Goal: Find specific fact: Find contact information

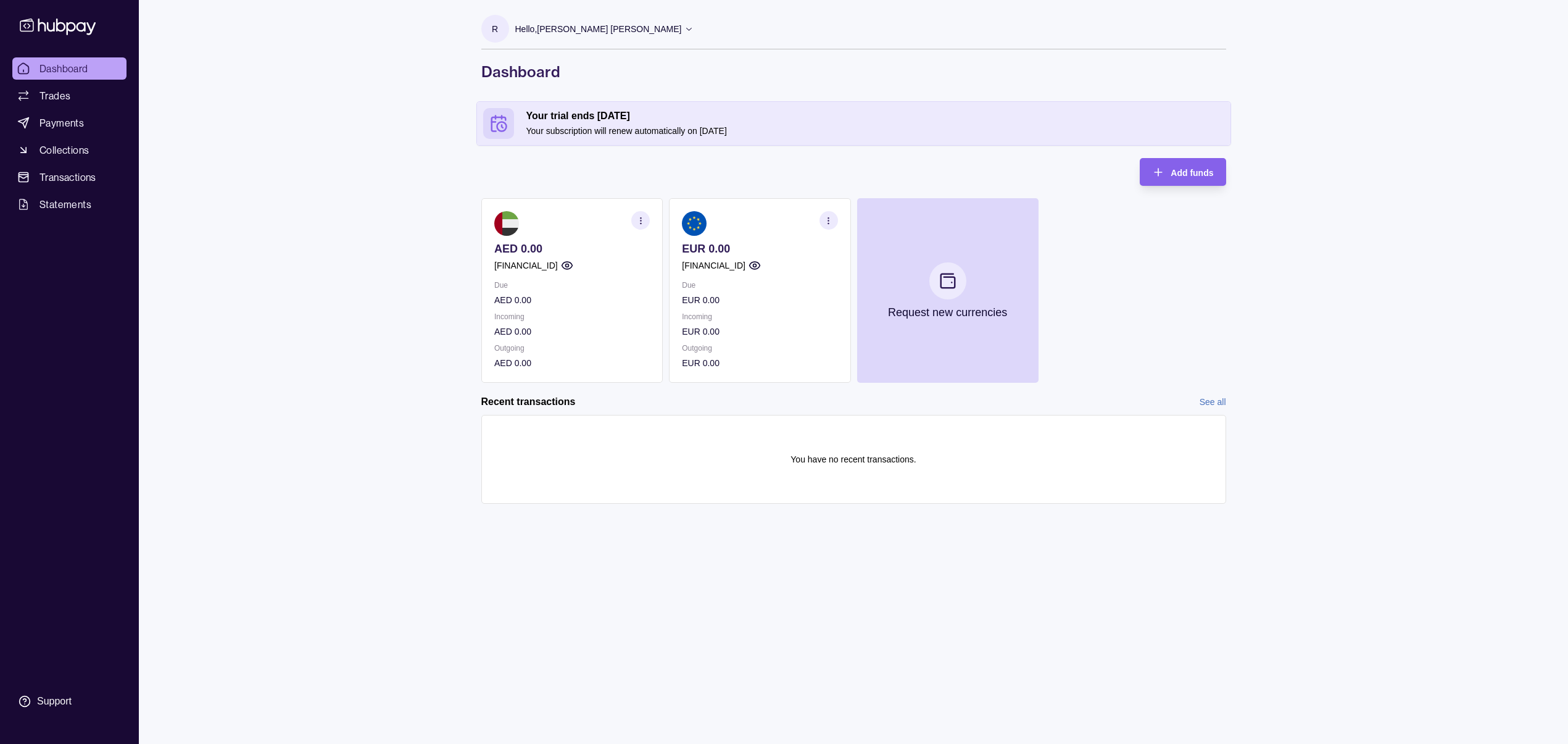
click at [822, 216] on section "button" at bounding box center [828, 220] width 19 height 19
click at [761, 250] on link "View account details" at bounding box center [743, 251] width 78 height 13
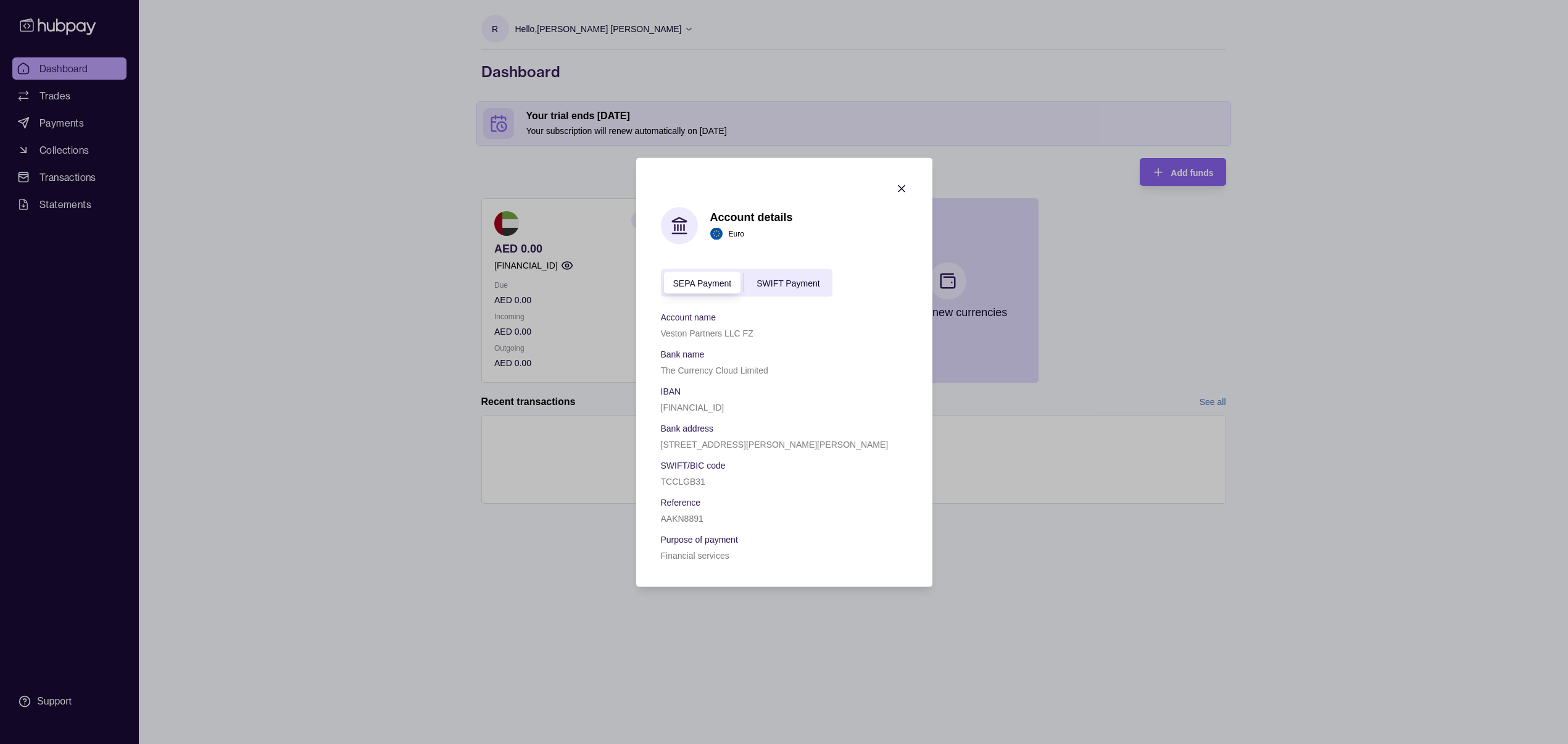
click at [711, 277] on div "SEPA Payment" at bounding box center [703, 283] width 83 height 15
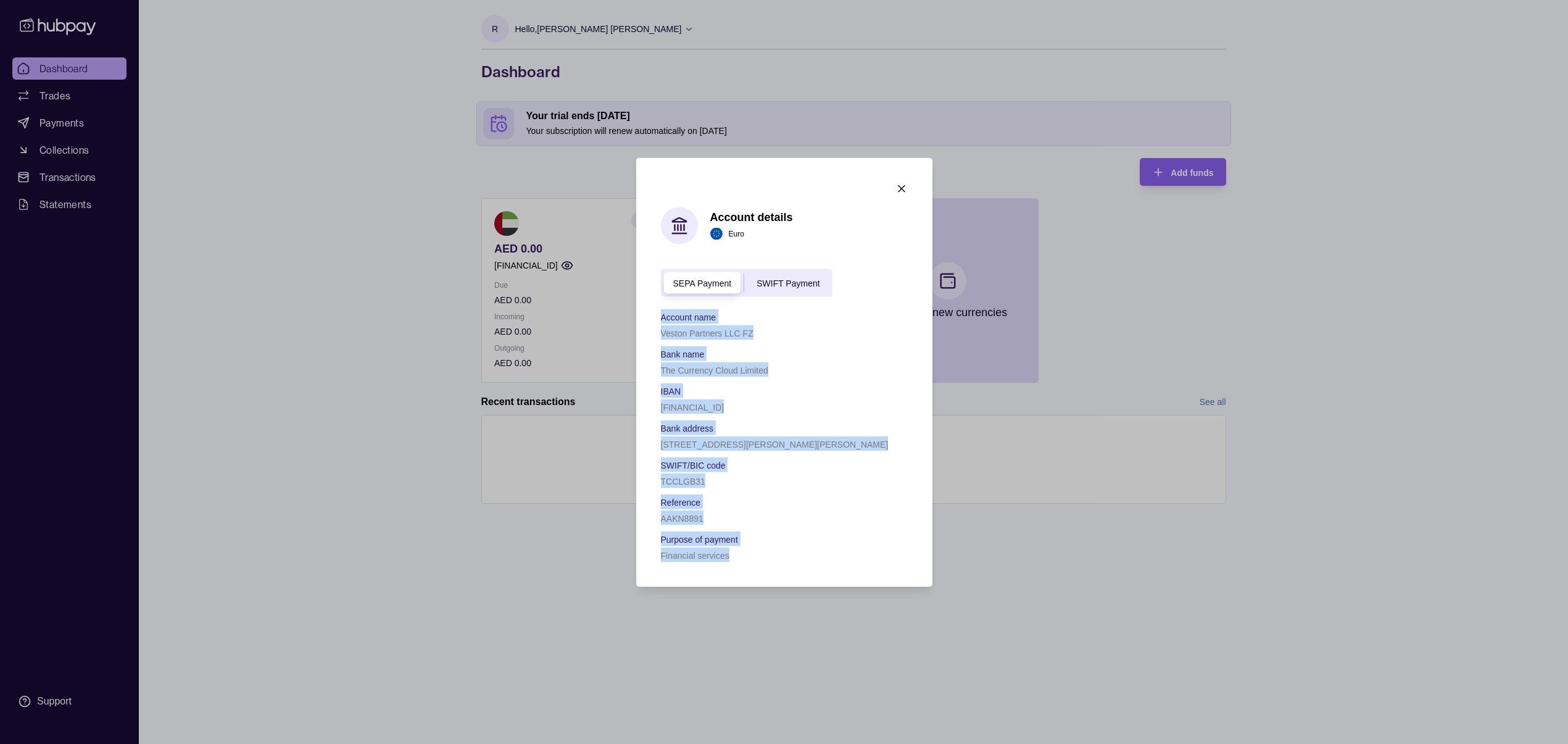
drag, startPoint x: 745, startPoint y: 554, endPoint x: 651, endPoint y: 322, distance: 250.3
click at [651, 322] on section "Account details Euro SEPA Payment SWIFT Payment Account name Veston Partners LL…" at bounding box center [784, 372] width 296 height 429
copy div "Account name Veston Partners LLC FZ Bank name The Currency Cloud Limited IBAN […"
drag, startPoint x: 807, startPoint y: 380, endPoint x: 768, endPoint y: 552, distance: 176.4
click at [806, 381] on div "Account name Veston Partners LLC FZ Bank name The Currency Cloud Limited IBAN […" at bounding box center [784, 435] width 247 height 254
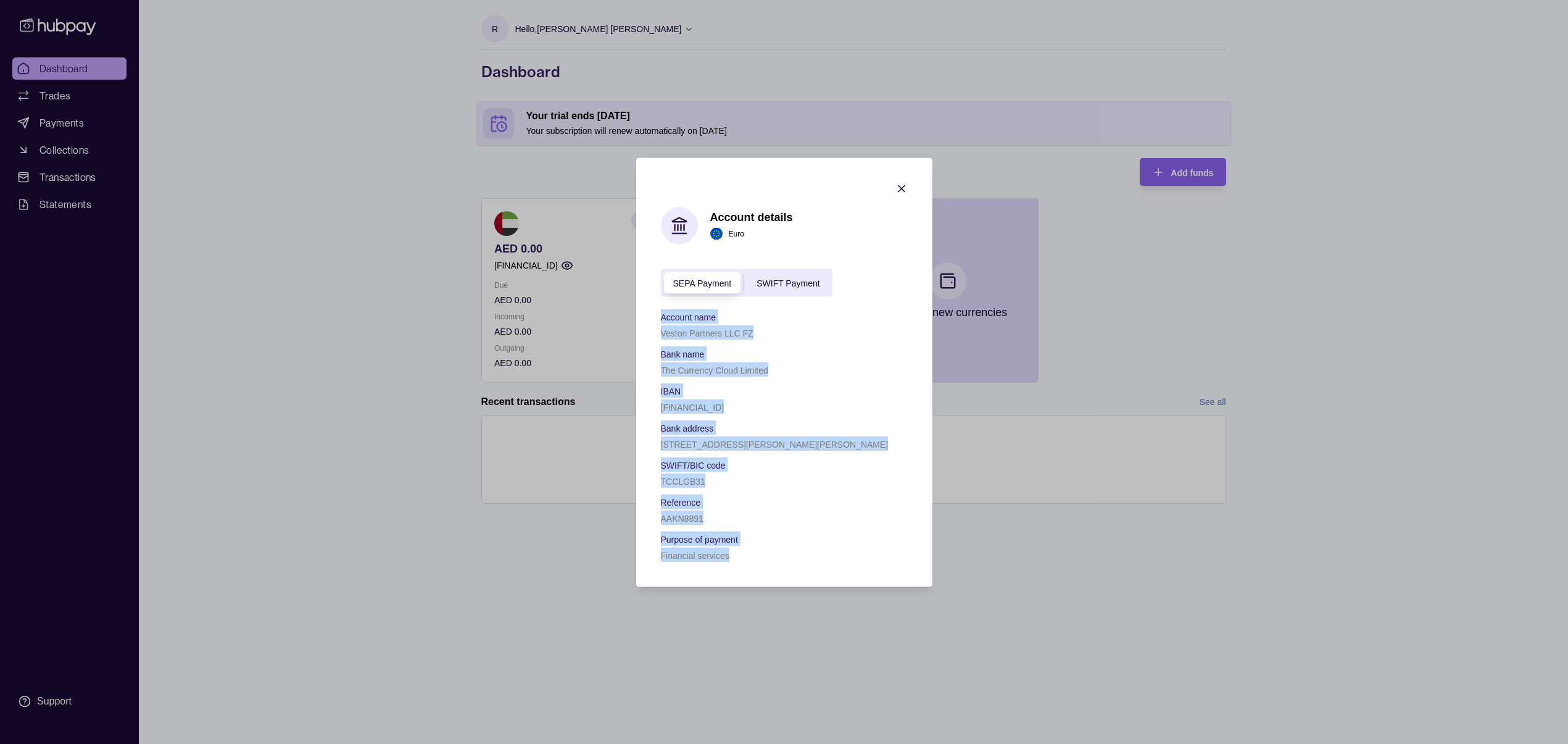
drag, startPoint x: 720, startPoint y: 539, endPoint x: 659, endPoint y: 309, distance: 238.0
click at [659, 309] on section "Account details Euro SEPA Payment SWIFT Payment Account name Veston Partners LL…" at bounding box center [784, 372] width 296 height 429
copy div "Account name Veston Partners LLC FZ Bank name The Currency Cloud Limited IBAN […"
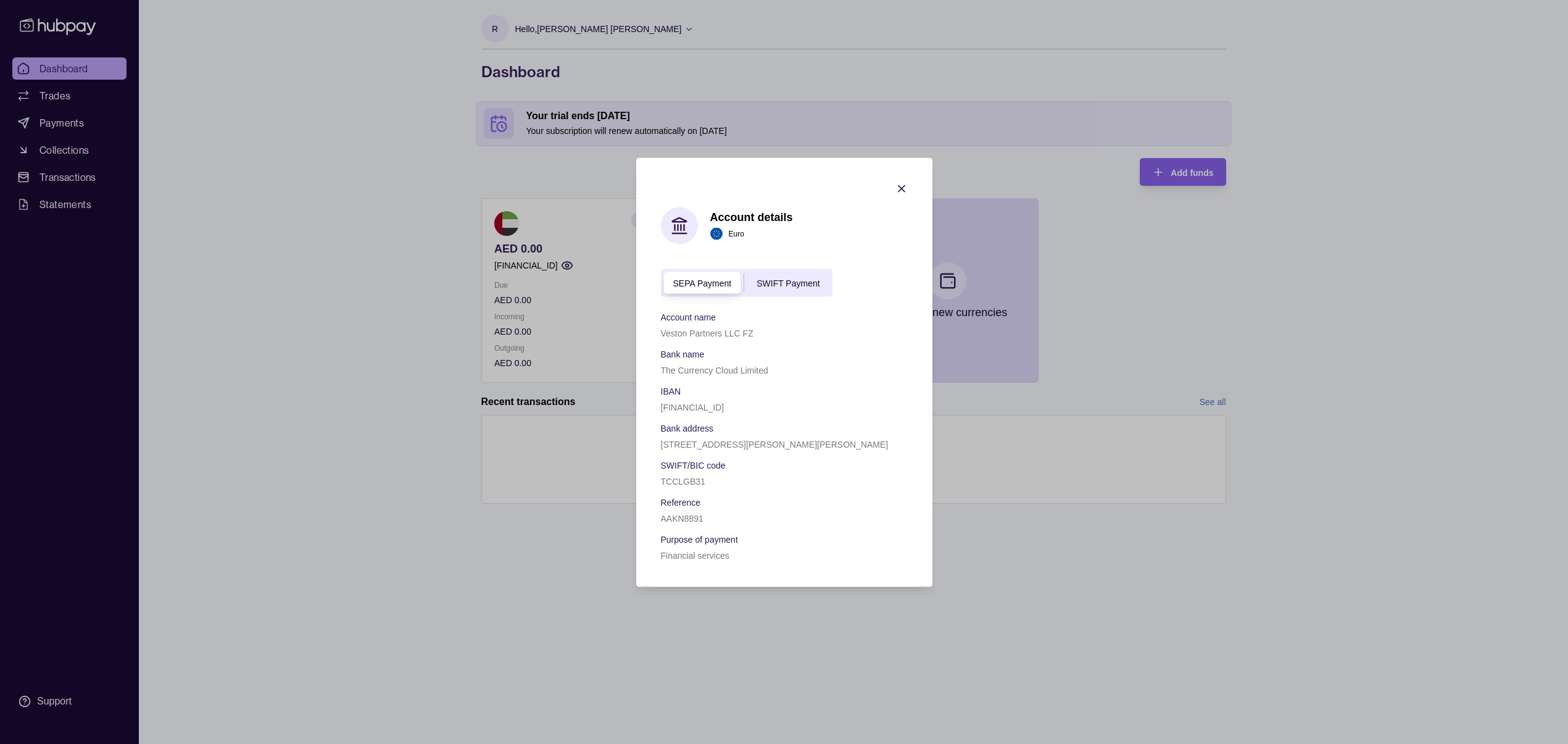
drag, startPoint x: 851, startPoint y: 361, endPoint x: 857, endPoint y: 362, distance: 6.1
click at [851, 361] on div "Bank name The Currency Cloud Limited" at bounding box center [784, 361] width 247 height 31
click at [897, 187] on icon "button" at bounding box center [901, 188] width 12 height 12
